Goal: Navigation & Orientation: Go to known website

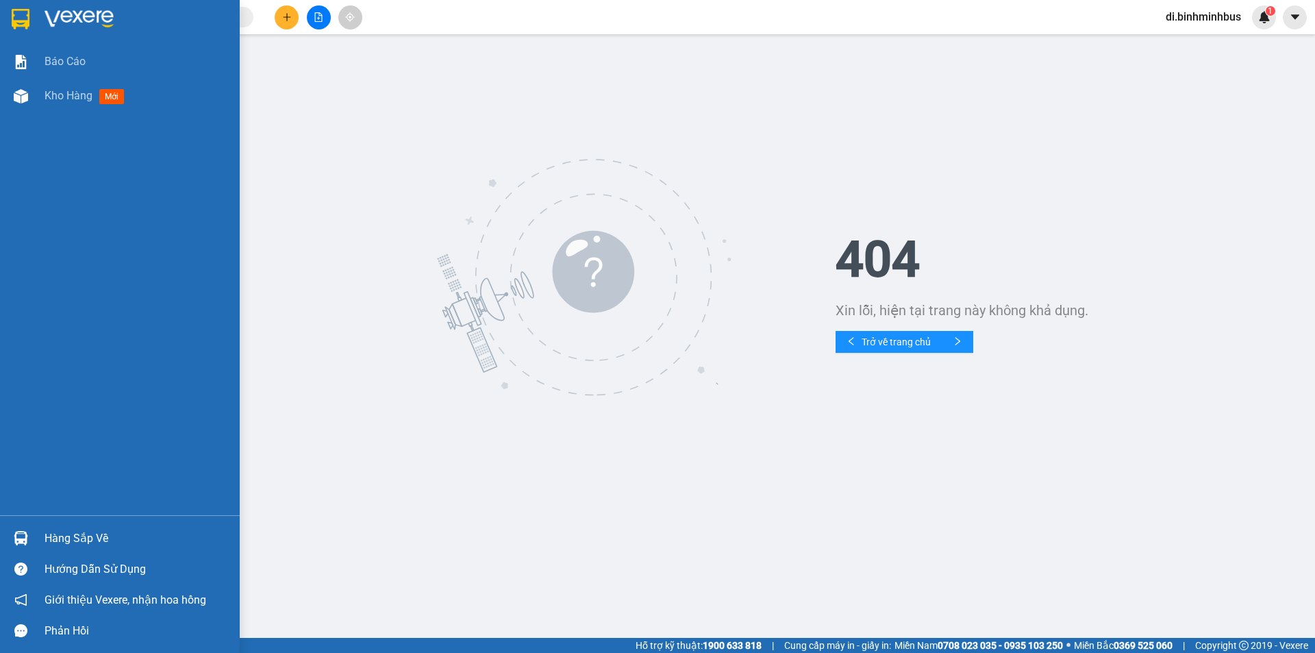
click at [24, 19] on img at bounding box center [21, 19] width 18 height 21
